Goal: Task Accomplishment & Management: Manage account settings

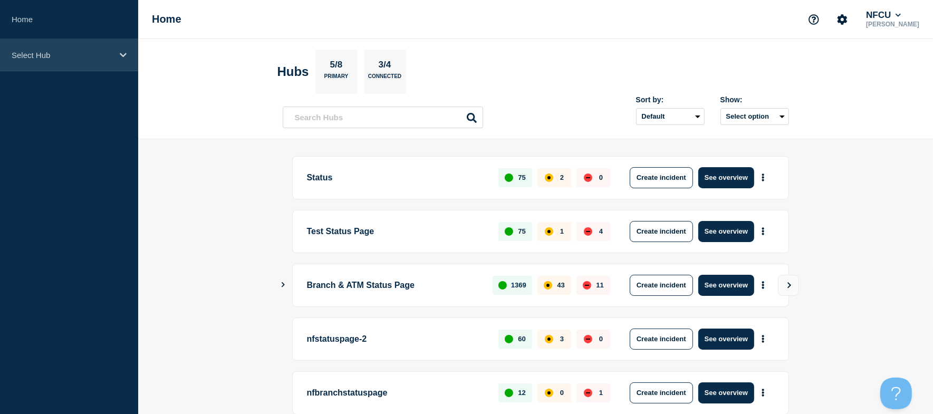
click at [59, 66] on div "Select Hub" at bounding box center [69, 55] width 138 height 32
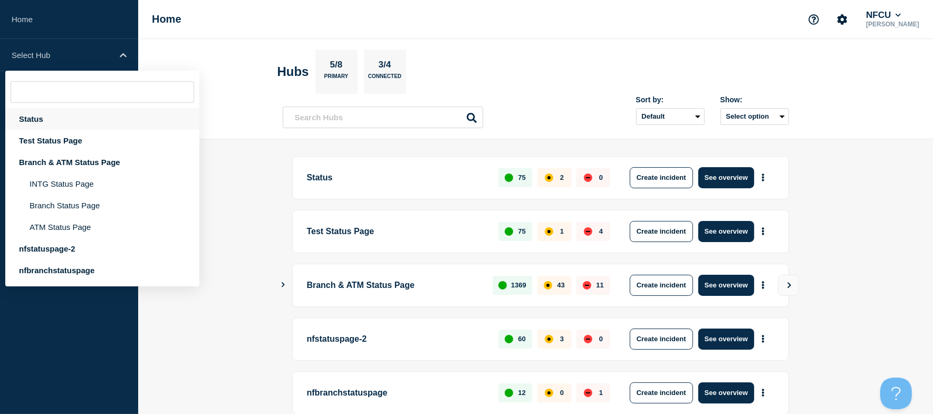
click at [49, 121] on div "Status" at bounding box center [102, 119] width 194 height 22
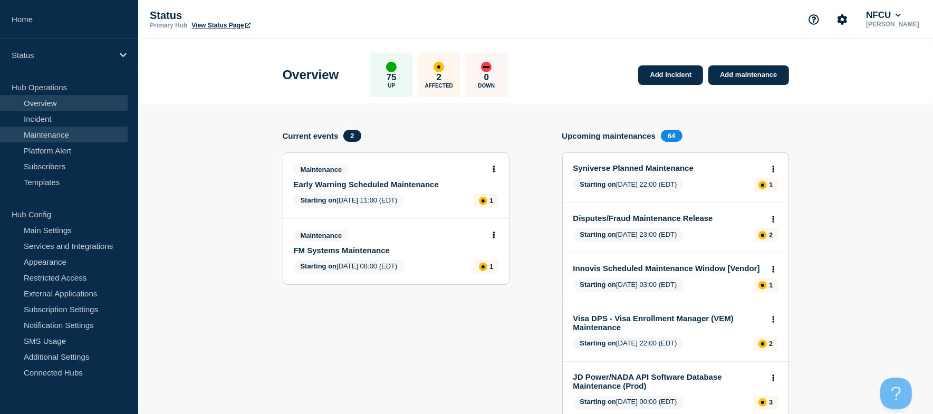
click at [60, 140] on link "Maintenance" at bounding box center [64, 135] width 128 height 16
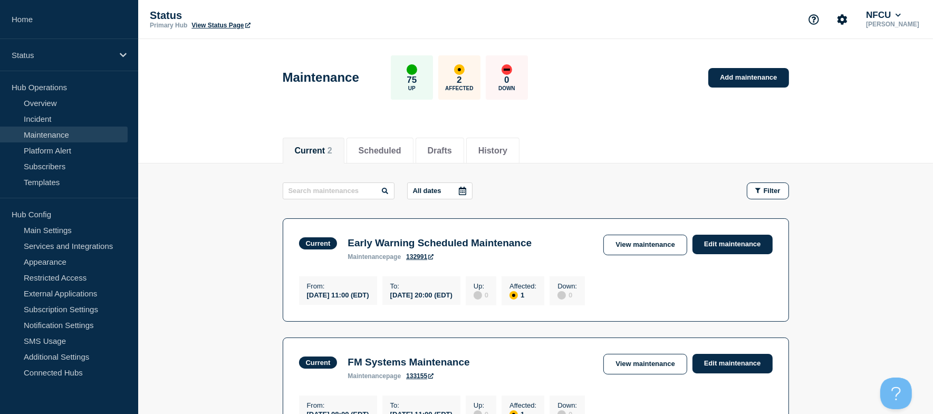
drag, startPoint x: 771, startPoint y: 81, endPoint x: 566, endPoint y: 12, distance: 216.2
click at [770, 81] on link "Add maintenance" at bounding box center [748, 78] width 80 height 20
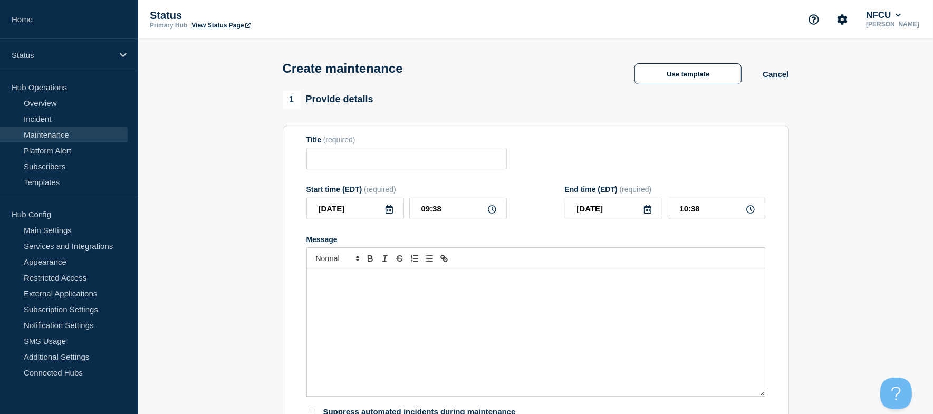
checkbox input "true"
click at [336, 158] on input "Title" at bounding box center [406, 159] width 200 height 22
paste input "eGain System Maintenance"
type input "eGain System Maintenance"
click at [384, 299] on div "Message" at bounding box center [536, 332] width 458 height 127
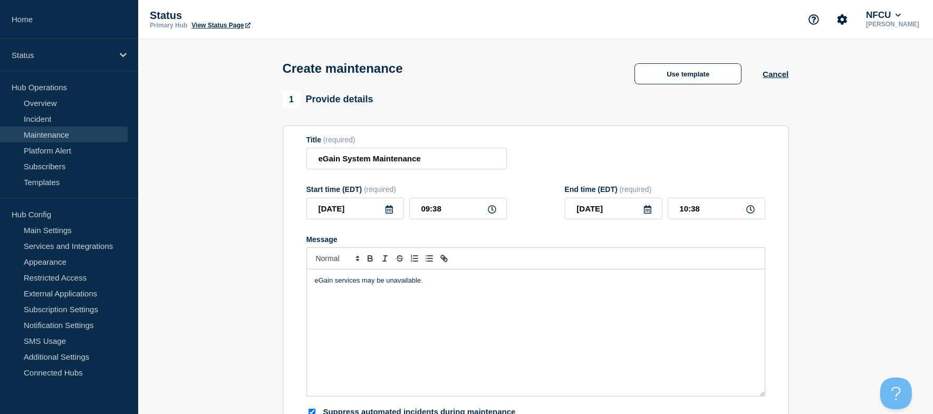
click at [388, 210] on icon at bounding box center [388, 209] width 7 height 8
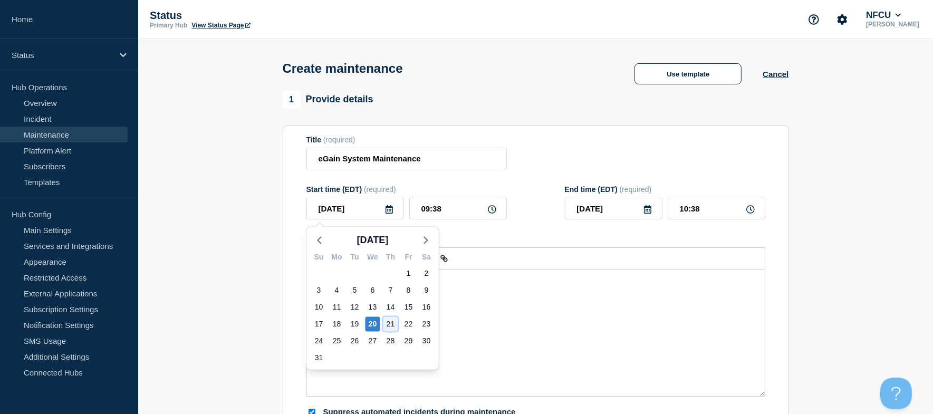
click at [388, 318] on div "21" at bounding box center [390, 323] width 15 height 15
type input "[DATE]"
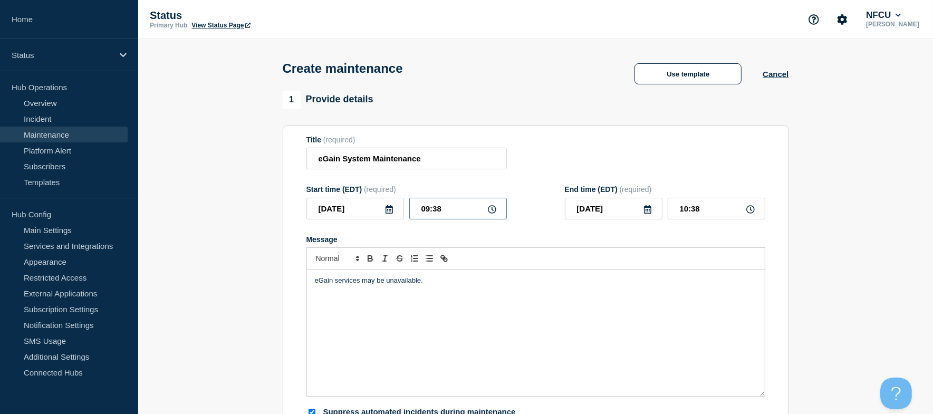
click at [437, 212] on input "09:38" at bounding box center [458, 209] width 98 height 22
drag, startPoint x: 456, startPoint y: 212, endPoint x: 371, endPoint y: 180, distance: 91.1
click at [371, 187] on div "Start time (EDT) (required) 2025-08-21 09:38" at bounding box center [406, 202] width 200 height 34
type input "02:00"
click at [700, 207] on input "03:00" at bounding box center [716, 209] width 98 height 22
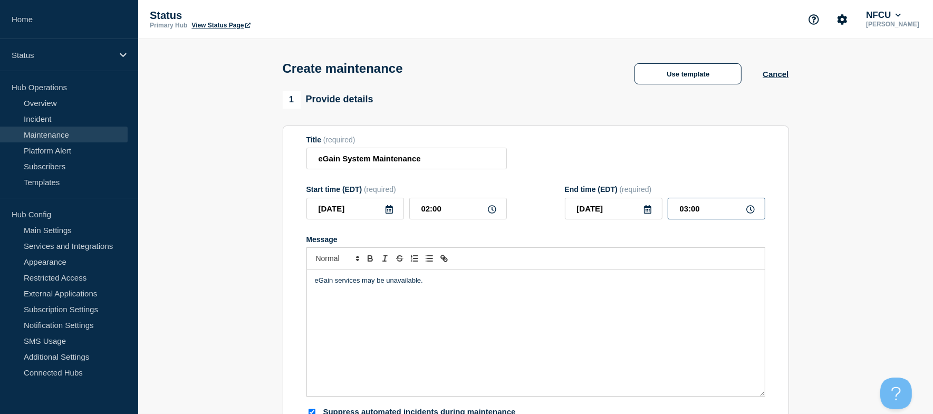
drag, startPoint x: 717, startPoint y: 212, endPoint x: 625, endPoint y: 194, distance: 94.0
click at [625, 194] on div "End time (EDT) (required) 2025-08-21 03:00" at bounding box center [665, 202] width 200 height 34
type input "06:00"
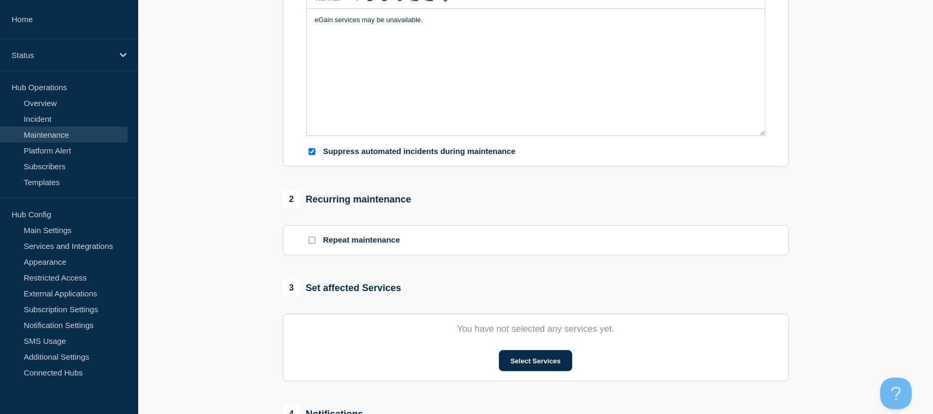
scroll to position [281, 0]
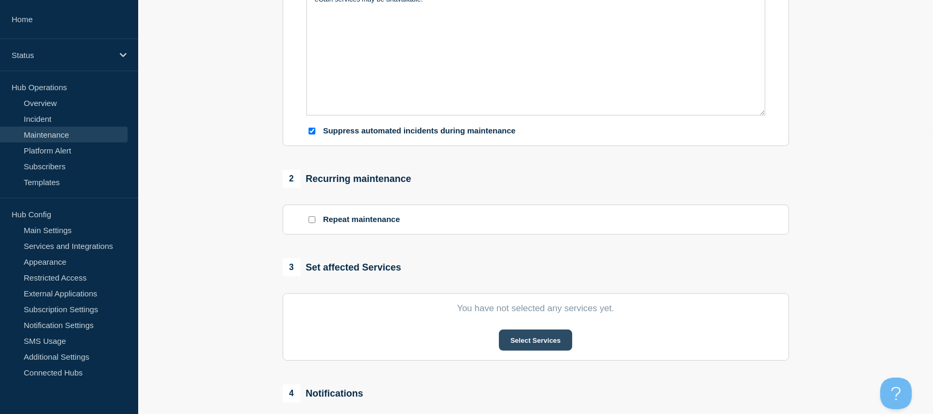
click at [542, 345] on button "Select Services" at bounding box center [535, 340] width 73 height 21
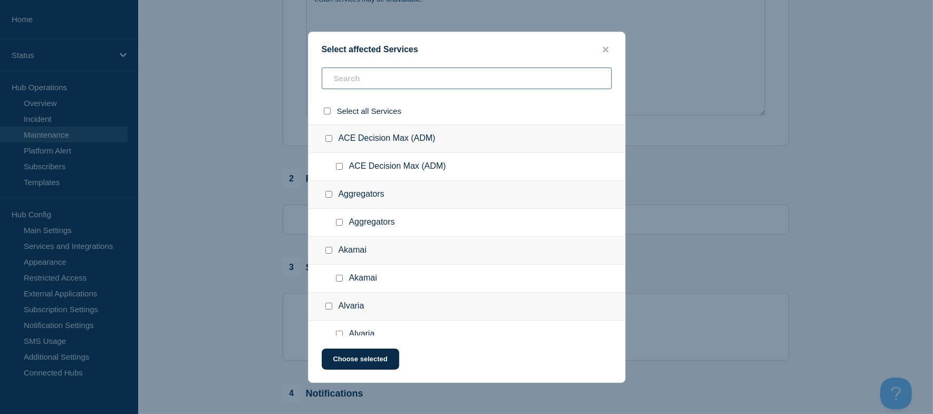
click at [393, 73] on input "text" at bounding box center [467, 78] width 290 height 22
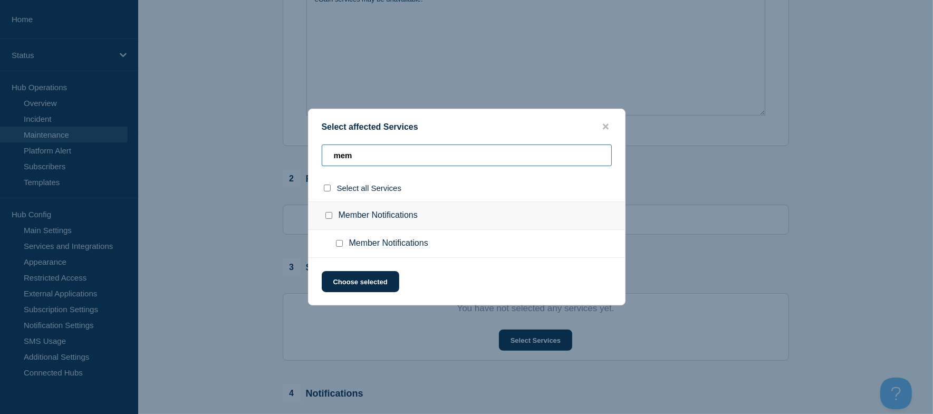
type input "mem"
click at [327, 219] on input "Member Notifications checkbox" at bounding box center [328, 215] width 7 height 7
checkbox input "true"
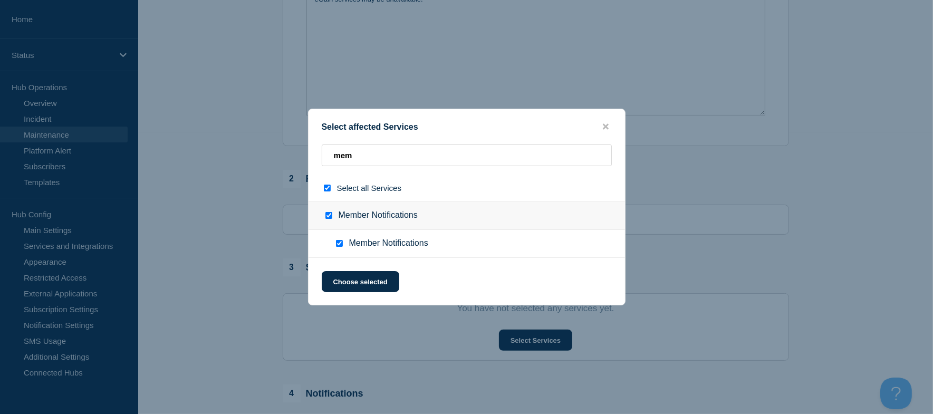
click at [375, 270] on div "Select affected Services mem Select all Services Member Notifications Member No…" at bounding box center [466, 207] width 317 height 197
click at [382, 283] on button "Choose selected" at bounding box center [361, 281] width 78 height 21
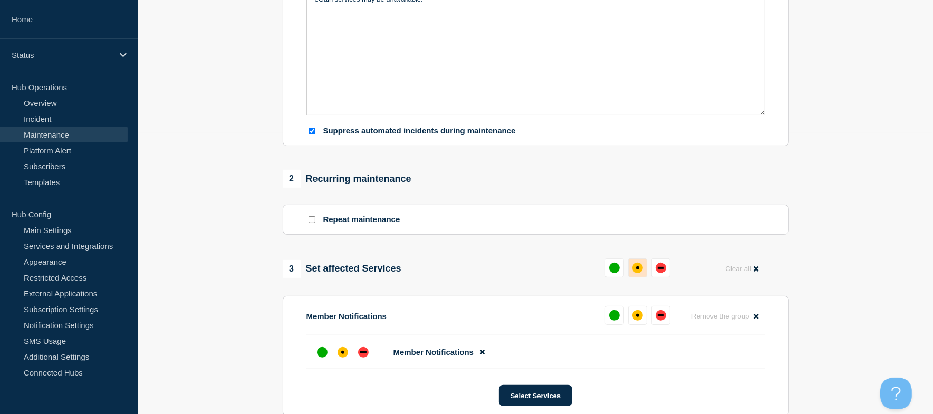
click at [637, 266] on div "affected" at bounding box center [637, 268] width 11 height 11
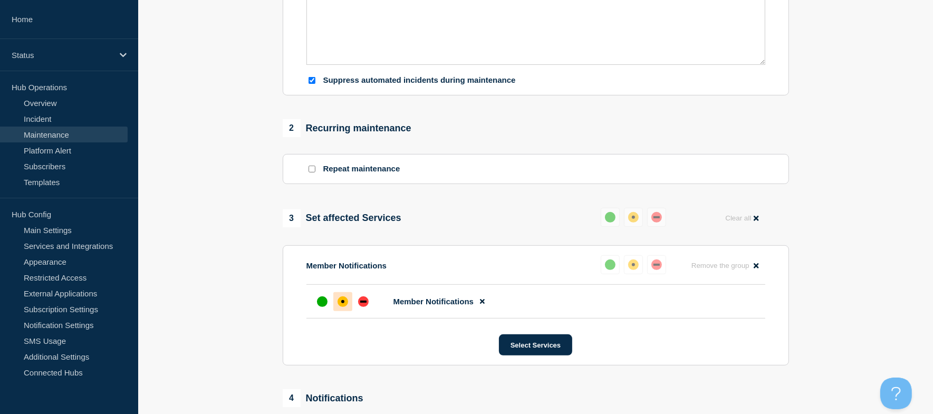
scroll to position [492, 0]
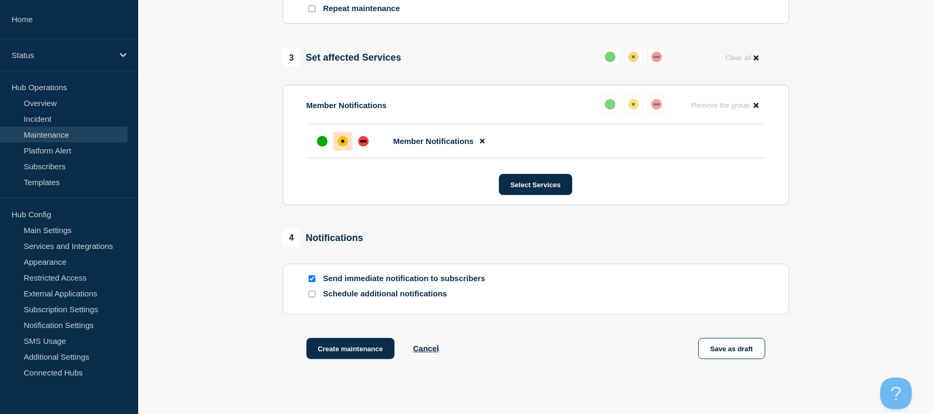
click at [312, 282] on input "Send immediate notification to subscribers" at bounding box center [311, 278] width 7 height 7
checkbox input "false"
click at [344, 351] on button "Create maintenance" at bounding box center [350, 348] width 89 height 21
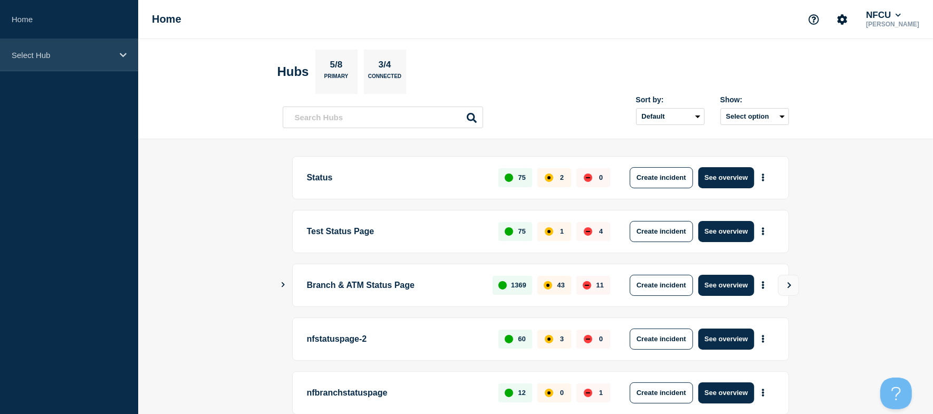
click at [110, 54] on p "Select Hub" at bounding box center [62, 55] width 101 height 9
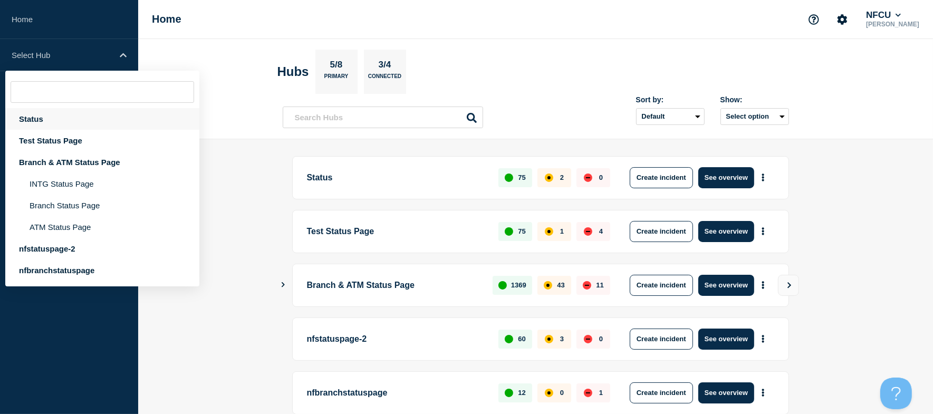
click at [35, 123] on div "Status" at bounding box center [102, 119] width 194 height 22
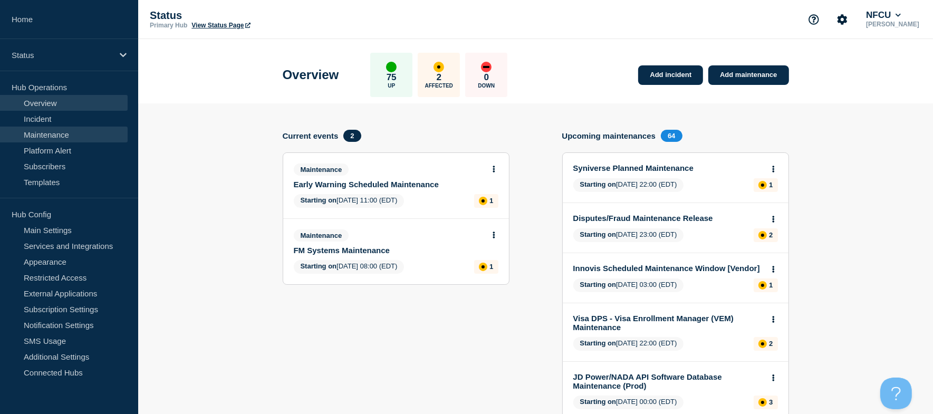
click at [70, 137] on link "Maintenance" at bounding box center [64, 135] width 128 height 16
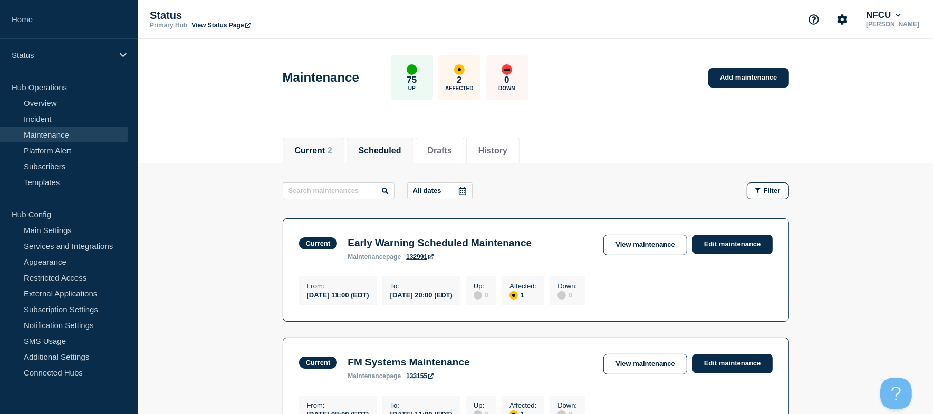
click at [372, 150] on button "Scheduled" at bounding box center [380, 150] width 43 height 9
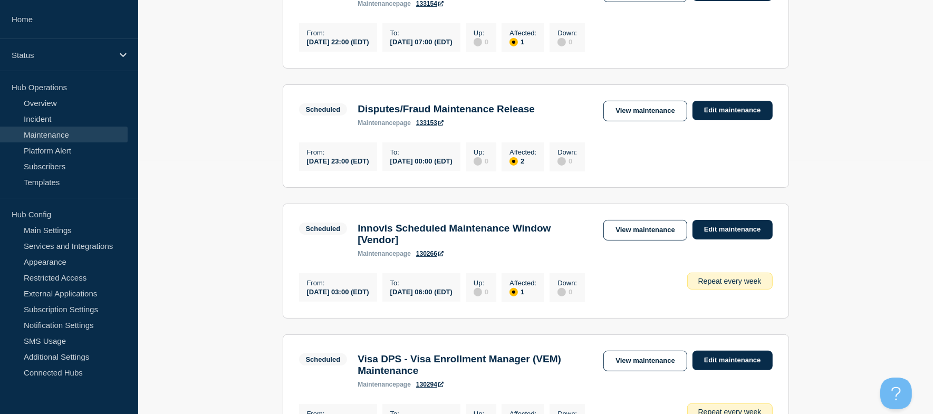
scroll to position [281, 0]
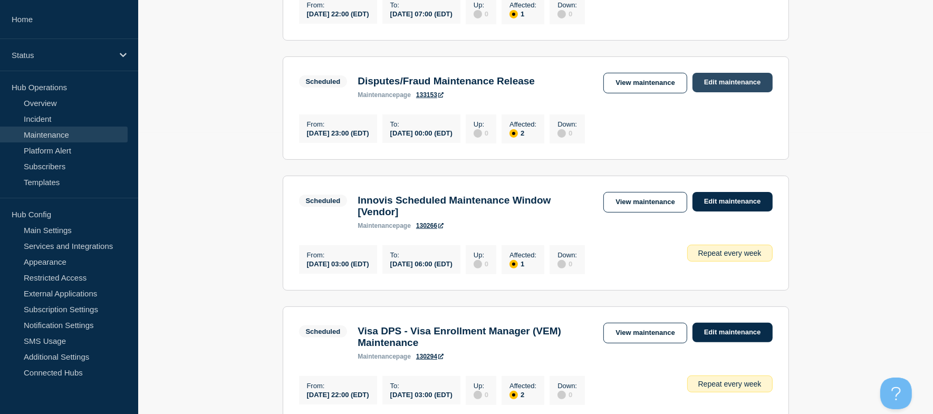
click at [758, 89] on link "Edit maintenance" at bounding box center [732, 83] width 80 height 20
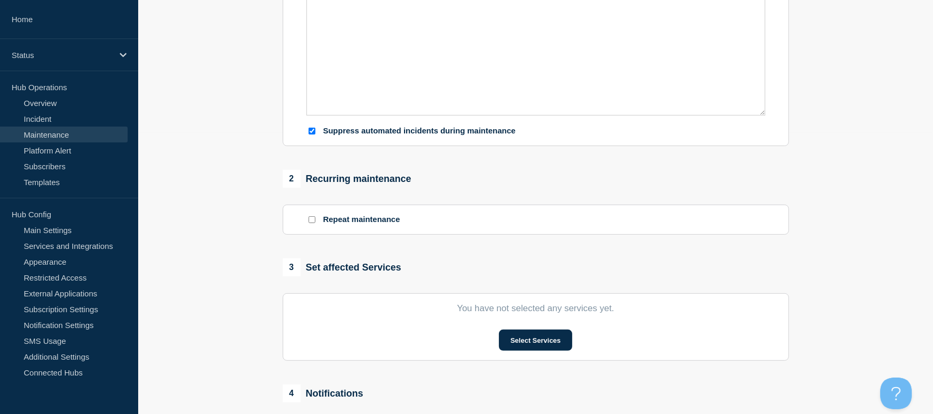
type input "Disputes/Fraud Maintenance Release"
type input "23:00"
type input "[DATE]"
type input "00:00"
checkbox input "true"
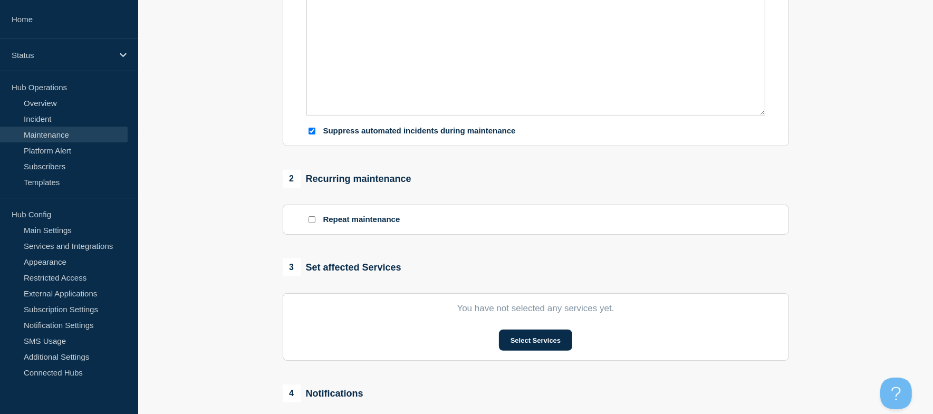
checkbox input "false"
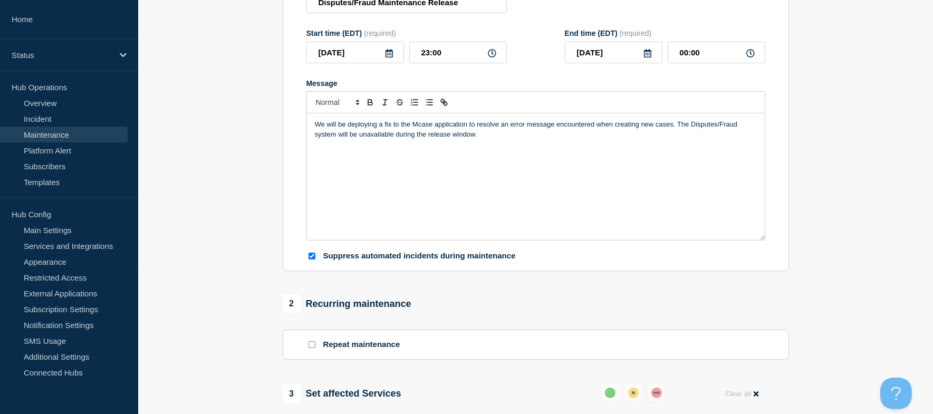
scroll to position [70, 0]
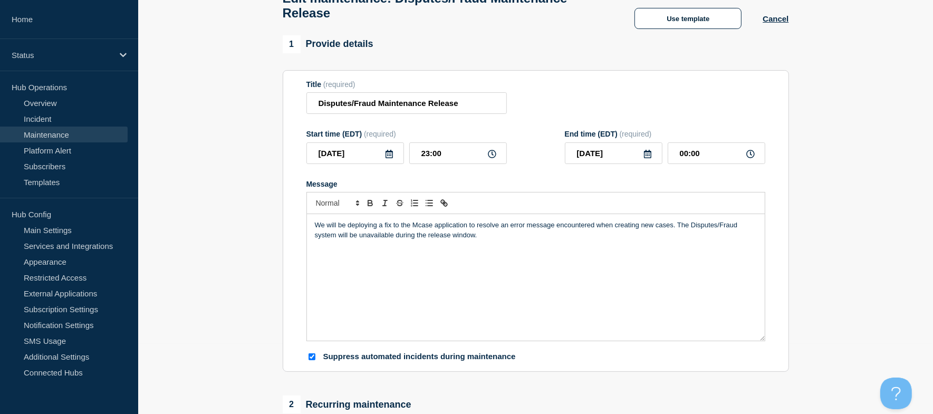
drag, startPoint x: 548, startPoint y: 264, endPoint x: 525, endPoint y: 251, distance: 26.6
click at [548, 264] on div "We will be deploying a fix to the Mcase application to resolve an error message…" at bounding box center [536, 277] width 458 height 127
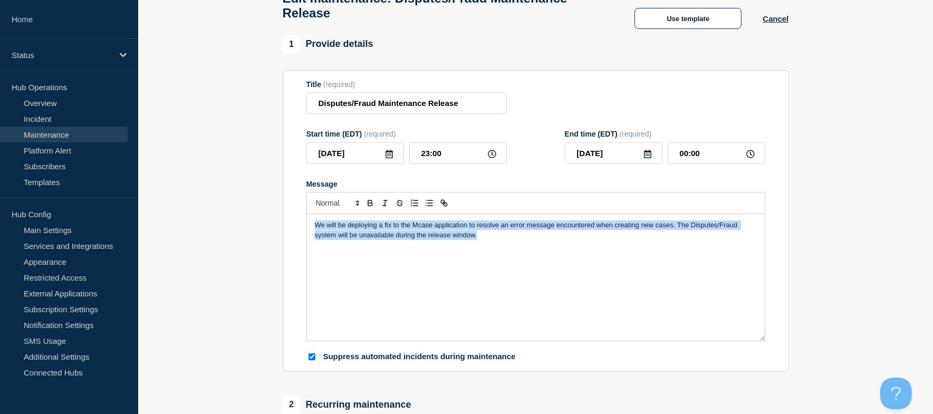
drag, startPoint x: 518, startPoint y: 246, endPoint x: 244, endPoint y: 208, distance: 277.2
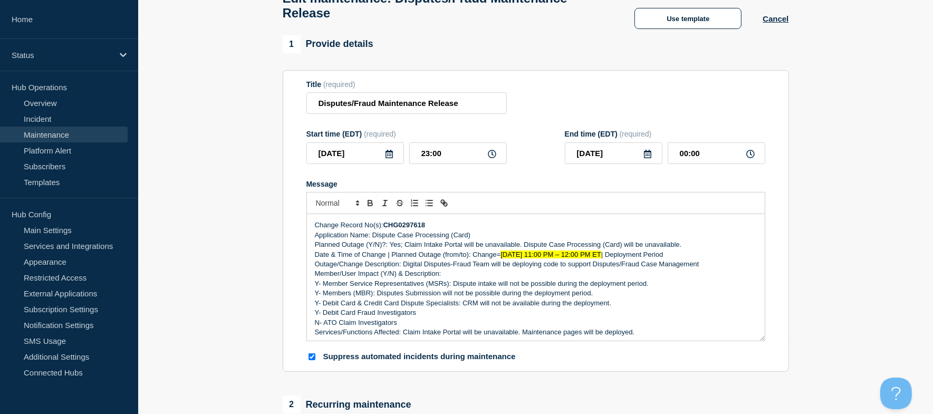
scroll to position [5, 0]
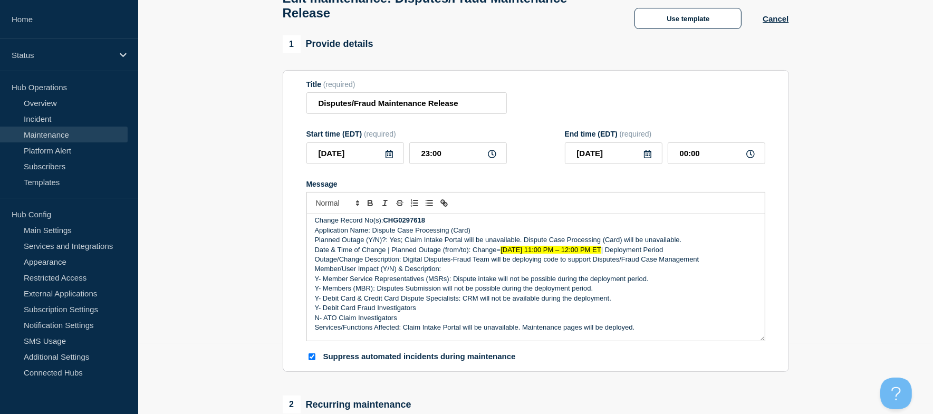
click at [317, 271] on p "Member/User Impact (Y/N) & Description:" at bounding box center [536, 268] width 442 height 9
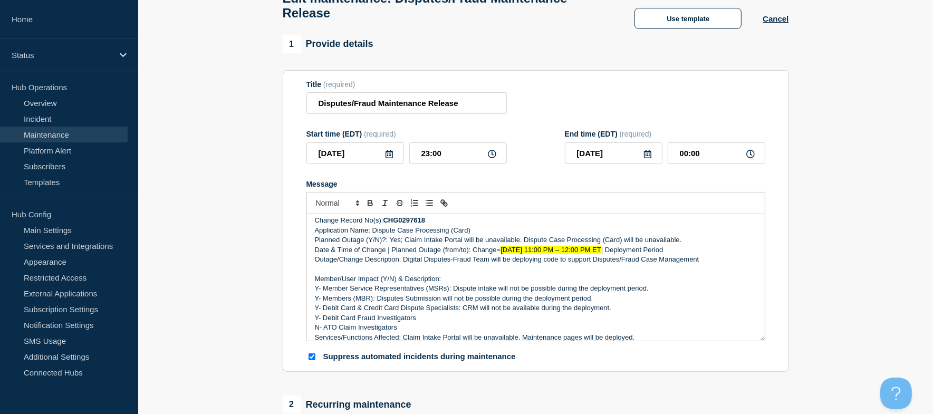
drag, startPoint x: 467, startPoint y: 285, endPoint x: 296, endPoint y: 277, distance: 171.0
click at [296, 277] on section "Title (required) Disputes/Fraud Maintenance Release Start time (EDT) (required)…" at bounding box center [536, 221] width 506 height 302
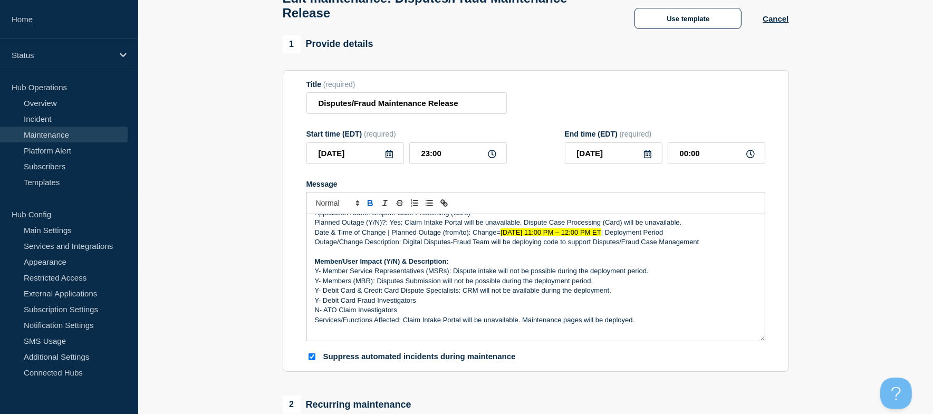
scroll to position [0, 0]
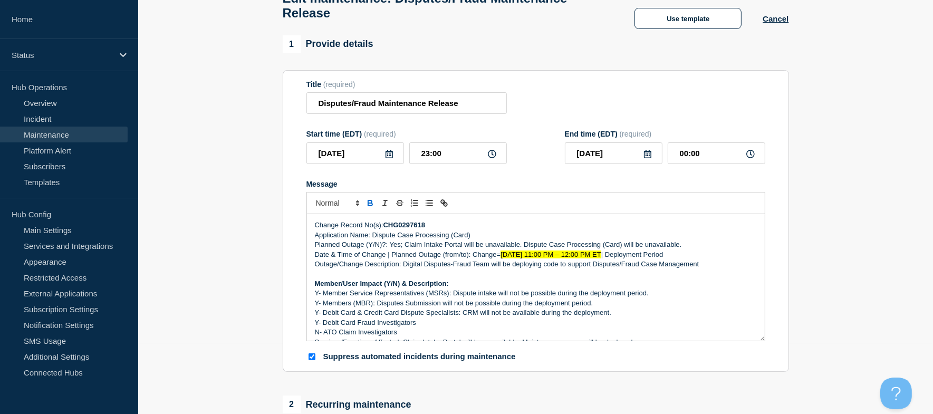
click at [328, 249] on p "Planned Outage (Y/N)?: Yes; Claim Intake Portal will be unavailable. Dispute Ca…" at bounding box center [536, 244] width 442 height 9
drag, startPoint x: 313, startPoint y: 229, endPoint x: 388, endPoint y: 229, distance: 74.3
click at [388, 229] on p "Change Record No(s): CHG0297618" at bounding box center [536, 224] width 442 height 9
drag, startPoint x: 441, startPoint y: 229, endPoint x: 391, endPoint y: 225, distance: 50.7
click at [391, 225] on p "Change Record No(s): CHG0297618" at bounding box center [536, 224] width 442 height 9
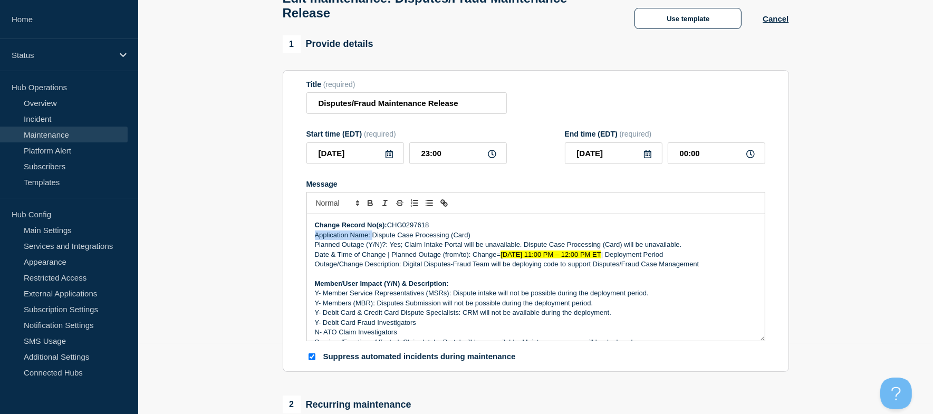
drag, startPoint x: 312, startPoint y: 239, endPoint x: 373, endPoint y: 239, distance: 60.6
click at [373, 239] on div "Change Record No(s): CHG0297618 Application Name: Dispute Case Processing (Card…" at bounding box center [536, 277] width 458 height 127
drag, startPoint x: 313, startPoint y: 250, endPoint x: 391, endPoint y: 247, distance: 77.6
click at [391, 247] on div "Change Record No(s): CHG0297618 Application Name: Dispute Case Processing (Card…" at bounding box center [536, 277] width 458 height 127
drag, startPoint x: 312, startPoint y: 256, endPoint x: 472, endPoint y: 259, distance: 160.8
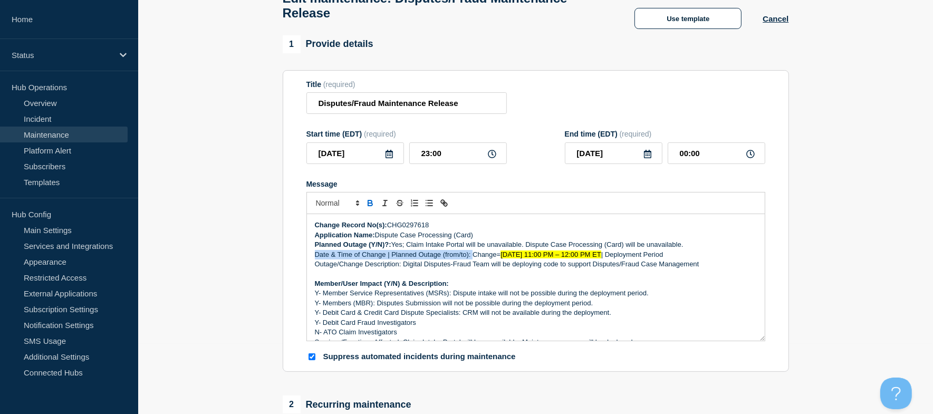
click at [472, 259] on div "Change Record No(s): CHG0297618 Application Name: Dispute Case Processing (Card…" at bounding box center [536, 277] width 458 height 127
drag, startPoint x: 314, startPoint y: 268, endPoint x: 401, endPoint y: 269, distance: 87.5
click at [401, 269] on div "Change Record No(s): CHG0297618 Application Name: Dispute Case Processing (Card…" at bounding box center [536, 277] width 458 height 127
drag, startPoint x: 652, startPoint y: 256, endPoint x: 515, endPoint y: 260, distance: 136.6
click at [515, 259] on p "Date & Time of Change | Planned Outage (from/to): Change= [DATE] 11:00 PM – 12:…" at bounding box center [536, 254] width 442 height 9
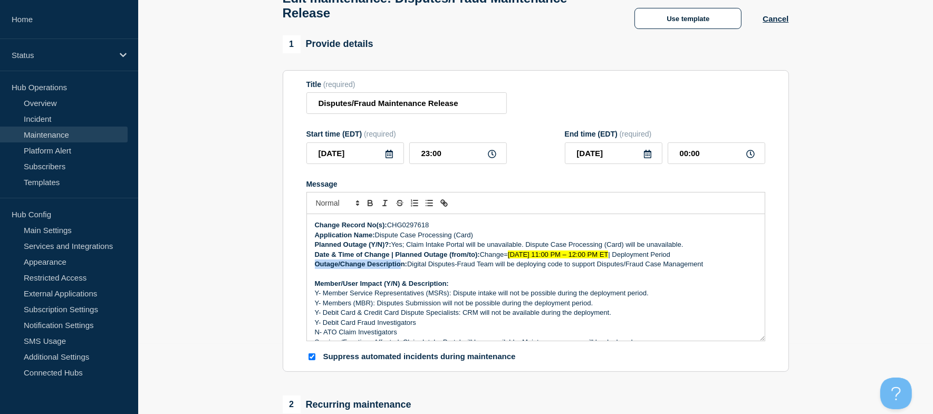
drag, startPoint x: 720, startPoint y: 258, endPoint x: 260, endPoint y: 260, distance: 459.8
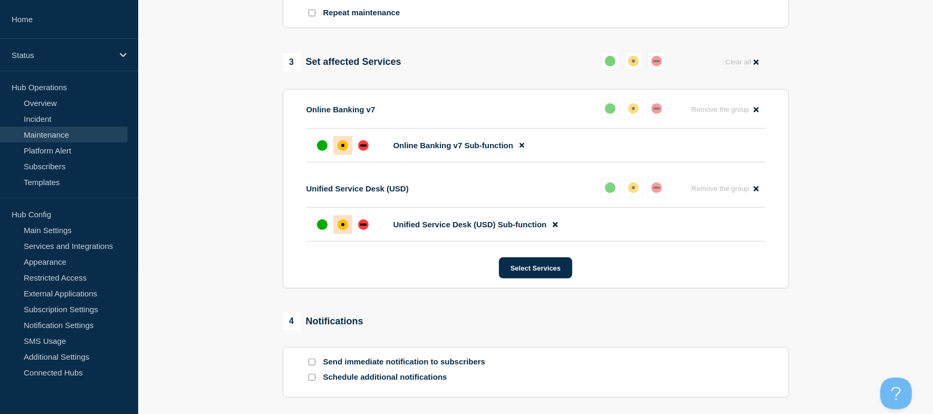
scroll to position [605, 0]
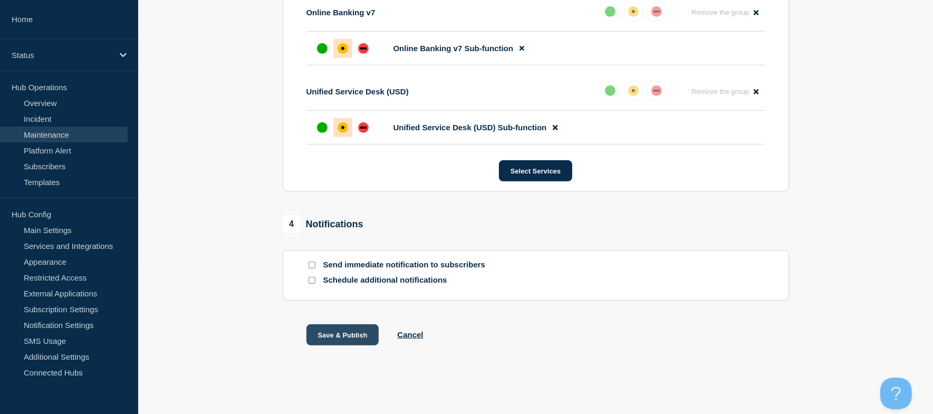
click at [342, 340] on button "Save & Publish" at bounding box center [342, 334] width 73 height 21
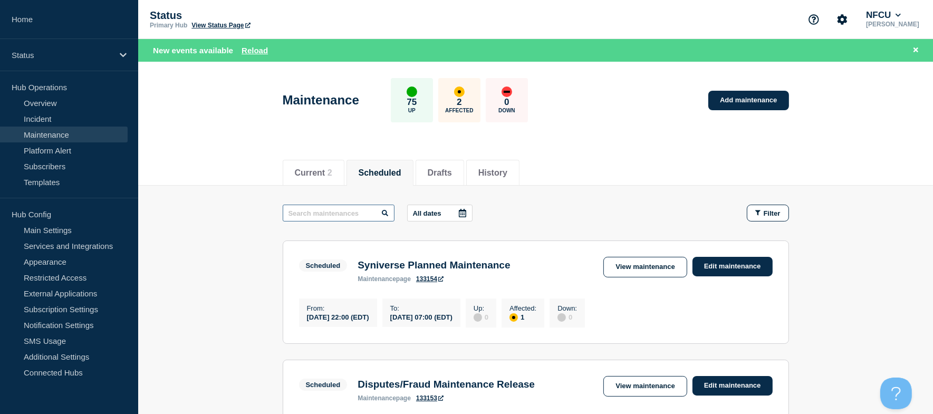
click at [353, 213] on input "text" at bounding box center [339, 213] width 112 height 17
type input "vps"
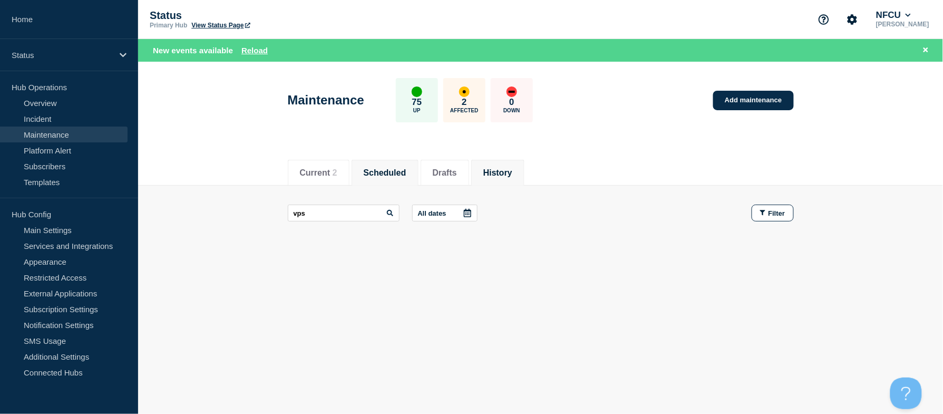
click at [512, 169] on button "History" at bounding box center [497, 172] width 29 height 9
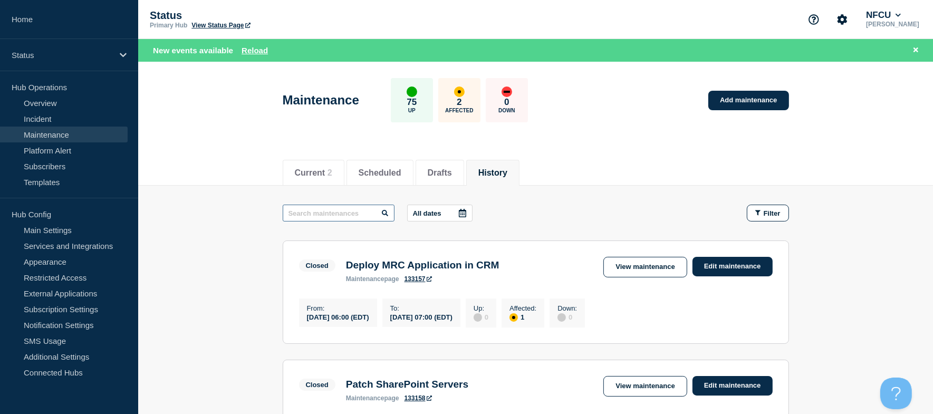
click at [304, 211] on input "text" at bounding box center [339, 213] width 112 height 17
type input "dps"
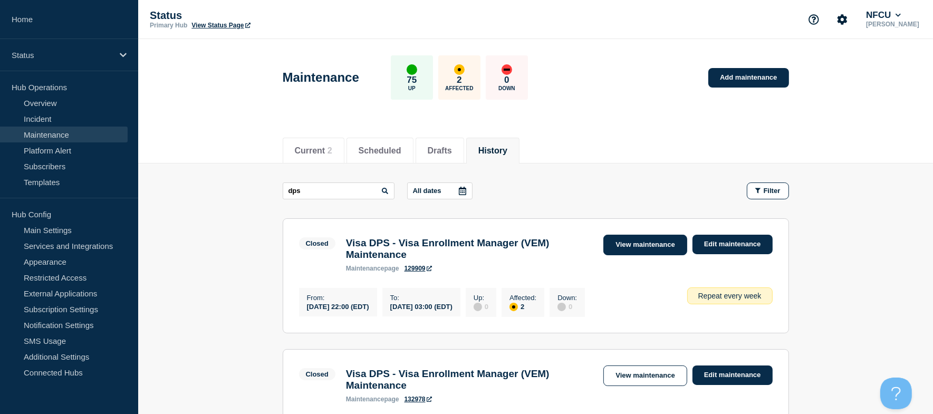
click at [634, 247] on link "View maintenance" at bounding box center [644, 245] width 83 height 21
click at [637, 248] on link "View maintenance" at bounding box center [644, 245] width 83 height 21
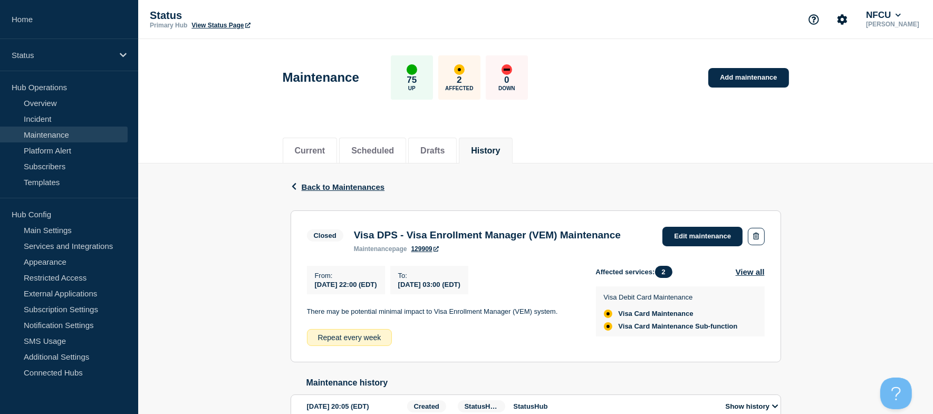
click at [373, 234] on h3 "Visa DPS - Visa Enrollment Manager (VEM) Maintenance" at bounding box center [487, 235] width 267 height 12
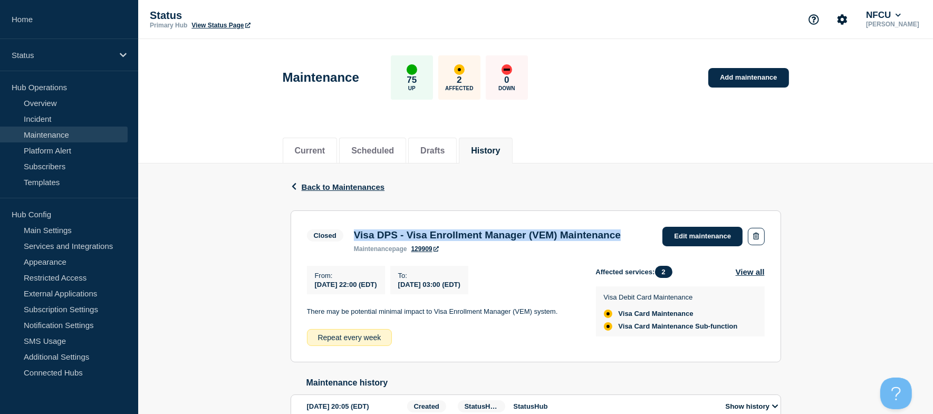
drag, startPoint x: 353, startPoint y: 230, endPoint x: 439, endPoint y: 255, distance: 88.8
click at [439, 241] on h3 "Visa DPS - Visa Enrollment Manager (VEM) Maintenance" at bounding box center [487, 235] width 267 height 12
copy h3 "Visa DPS - Visa Enrollment Manager (VEM) Maintenance"
click at [500, 149] on button "History" at bounding box center [485, 150] width 29 height 9
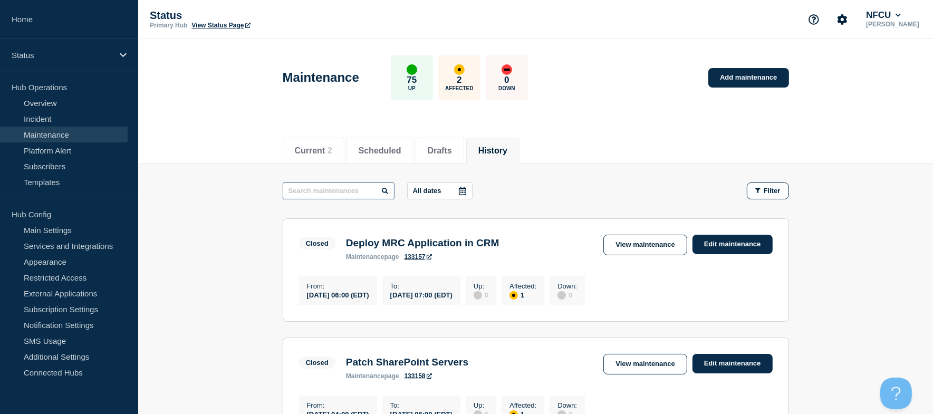
click at [319, 190] on input "text" at bounding box center [339, 190] width 112 height 17
type input "dynamics"
click at [507, 149] on button "History" at bounding box center [492, 150] width 29 height 9
click at [334, 193] on input "text" at bounding box center [339, 190] width 112 height 17
type input "egain"
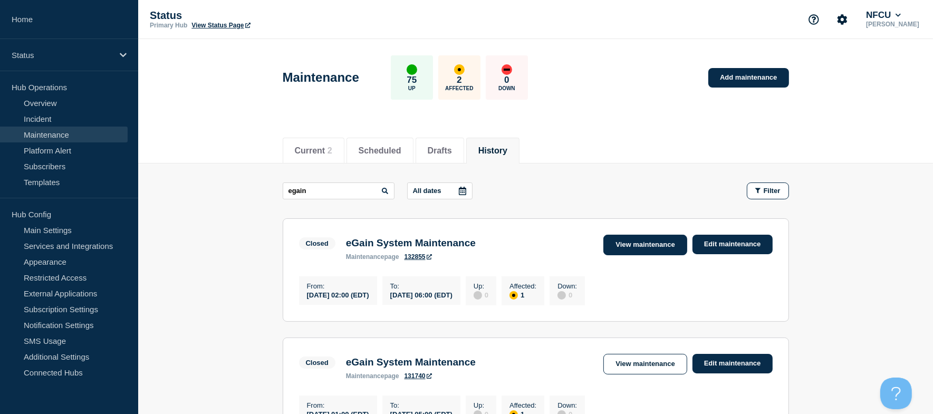
click at [625, 245] on link "View maintenance" at bounding box center [644, 245] width 83 height 21
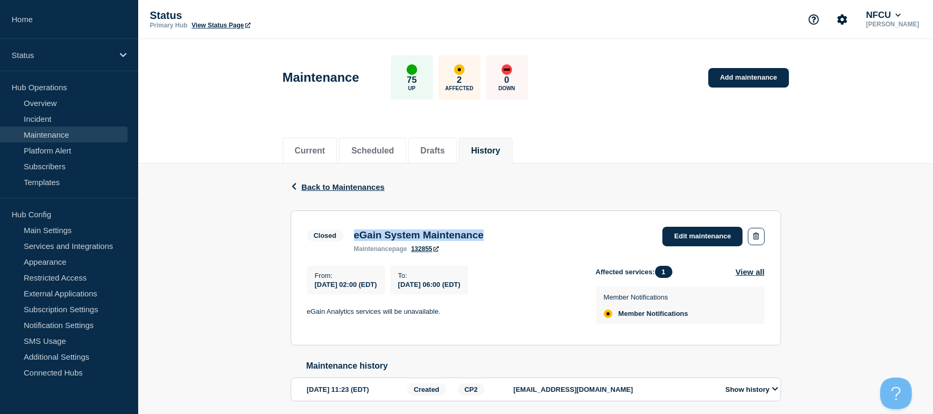
drag, startPoint x: 353, startPoint y: 235, endPoint x: 525, endPoint y: 242, distance: 172.0
click at [525, 242] on div "Closed eGain System Maintenance maintenance page 132855 Edit maintenance" at bounding box center [536, 240] width 458 height 26
copy h3 "eGain System Maintenance"
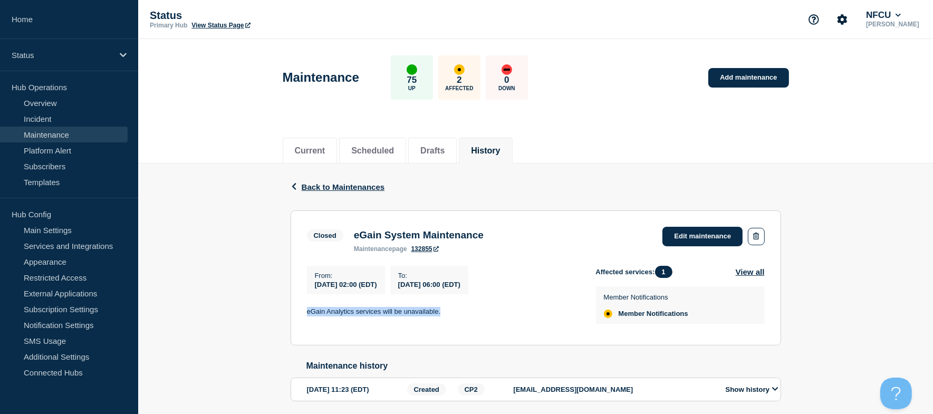
drag, startPoint x: 307, startPoint y: 313, endPoint x: 446, endPoint y: 313, distance: 138.7
click at [446, 313] on p "eGain Analytics services will be unavailable." at bounding box center [443, 311] width 272 height 9
